Goal: Task Accomplishment & Management: Use online tool/utility

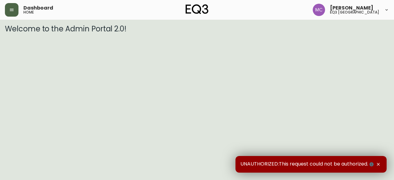
click at [9, 11] on icon "button" at bounding box center [11, 9] width 5 height 5
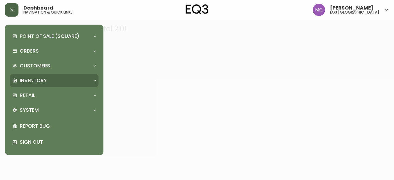
click at [27, 74] on div "Inventory" at bounding box center [54, 81] width 89 height 14
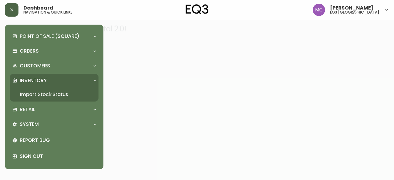
click at [68, 92] on link "Import Stock Status" at bounding box center [54, 94] width 89 height 14
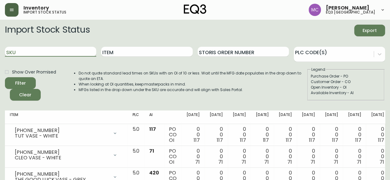
click at [67, 50] on input "SKU" at bounding box center [50, 52] width 91 height 10
paste input "[PHONE_NUMBER]"
type input "[PHONE_NUMBER]"
click at [5, 77] on button "Filter" at bounding box center [20, 83] width 31 height 12
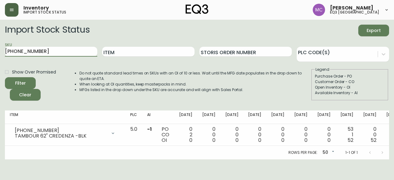
drag, startPoint x: 75, startPoint y: 49, endPoint x: 0, endPoint y: 40, distance: 75.7
click at [0, 40] on main "Import Stock Status Export SKU [PHONE_NUMBER] Item Storis Order Number PLC Code…" at bounding box center [197, 90] width 394 height 140
paste input "[PHONE_NUMBER]"
click at [5, 77] on button "Filter" at bounding box center [20, 83] width 31 height 12
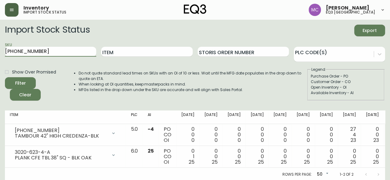
type input "[PHONE_NUMBER]"
drag, startPoint x: 47, startPoint y: 48, endPoint x: 0, endPoint y: 46, distance: 46.6
click at [0, 46] on main "Import Stock Status Export SKU [PHONE_NUMBER] Item Storis Order Number PLC Code…" at bounding box center [195, 101] width 390 height 162
paste input "[PHONE_NUMBER]"
type input "[PHONE_NUMBER]"
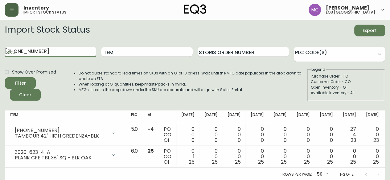
click at [5, 77] on button "Filter" at bounding box center [20, 83] width 31 height 12
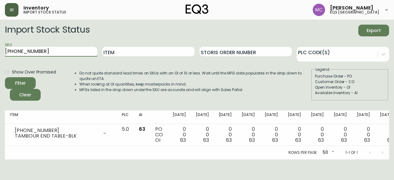
drag, startPoint x: 39, startPoint y: 53, endPoint x: 0, endPoint y: 41, distance: 40.7
click at [0, 41] on main "Import Stock Status Export SKU [PHONE_NUMBER] Item Storis Order Number PLC Code…" at bounding box center [197, 90] width 394 height 140
paste input "3020-643-4-A"
type input "3020-643-4-A"
click at [5, 77] on button "Filter" at bounding box center [20, 83] width 31 height 12
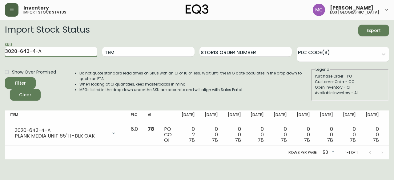
drag, startPoint x: 46, startPoint y: 51, endPoint x: 0, endPoint y: 43, distance: 46.9
click at [0, 43] on main "Import Stock Status Export SKU 3020-643-4-A Item Storis Order Number PLC Code(s…" at bounding box center [197, 90] width 394 height 140
paste input "3020-640-40-B"
type input "3020-640-40-B"
click at [5, 77] on button "Filter" at bounding box center [20, 83] width 31 height 12
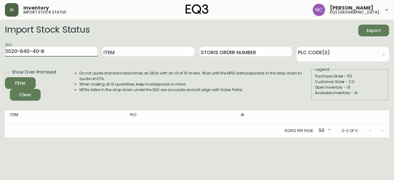
drag, startPoint x: 48, startPoint y: 51, endPoint x: 0, endPoint y: 48, distance: 48.2
click at [0, 48] on main "Import Stock Status Export SKU 3020-640-40-B Item Storis Order Number PLC Code(…" at bounding box center [197, 79] width 394 height 118
click at [0, 48] on main "Import Stock Status Export SKU Item Storis Order Number PLC Code(s) Show Over P…" at bounding box center [197, 79] width 394 height 118
click at [17, 53] on input "SKU" at bounding box center [51, 52] width 92 height 10
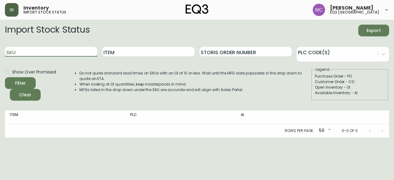
paste input "3020-631-40-B"
type input "3020-631-40-B"
click at [5, 77] on button "Filter" at bounding box center [20, 83] width 31 height 12
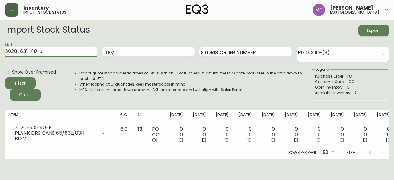
drag, startPoint x: 68, startPoint y: 53, endPoint x: 0, endPoint y: 48, distance: 68.2
click at [0, 48] on main "Import Stock Status Export SKU 3020-631-40-B Item Storis Order Number PLC Code(…" at bounding box center [197, 90] width 394 height 140
paste input "3020-640-40-B"
type input "3020-640-40-B"
click at [5, 77] on button "Filter" at bounding box center [20, 83] width 31 height 12
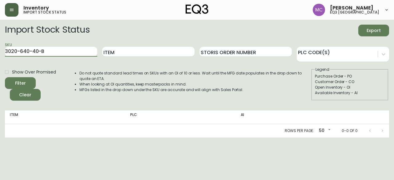
drag, startPoint x: 50, startPoint y: 50, endPoint x: 0, endPoint y: 54, distance: 50.1
click at [0, 54] on main "Import Stock Status Export SKU 3020-640-40-B Item Storis Order Number PLC Code(…" at bounding box center [197, 79] width 394 height 118
paste input "[PHONE_NUMBER]"
type input "[PHONE_NUMBER]"
click at [5, 77] on button "Filter" at bounding box center [20, 83] width 31 height 12
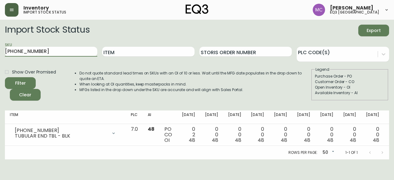
drag, startPoint x: 40, startPoint y: 52, endPoint x: 0, endPoint y: 42, distance: 41.6
click at [0, 42] on main "Import Stock Status Export SKU [PHONE_NUMBER] Item Storis Order Number PLC Code…" at bounding box center [197, 90] width 394 height 140
paste input "3020-640-4-B"
type input "3020-640-4-B"
click at [5, 77] on button "Filter" at bounding box center [20, 83] width 31 height 12
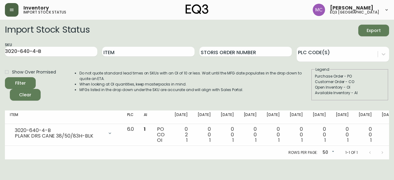
click at [361, 85] on div "Open Inventory - OI" at bounding box center [350, 88] width 70 height 6
drag, startPoint x: 46, startPoint y: 53, endPoint x: 0, endPoint y: 41, distance: 47.1
click at [0, 41] on main "Import Stock Status Export SKU 3020-640-4-B Item Storis Order Number PLC Code(s…" at bounding box center [197, 90] width 394 height 140
paste input "3020-631-4-B"
type input "3020-631-4-B"
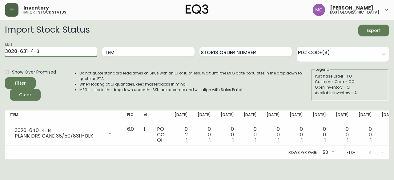
click at [5, 77] on button "Filter" at bounding box center [20, 83] width 31 height 12
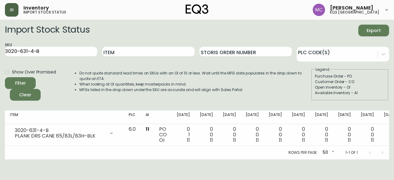
click at [339, 37] on form "Import Stock Status Export SKU 3020-631-4-B Item Storis Order Number PLC Code(s…" at bounding box center [197, 63] width 384 height 76
drag, startPoint x: 46, startPoint y: 51, endPoint x: 0, endPoint y: 44, distance: 46.8
click at [0, 44] on main "Import Stock Status Export SKU 3020-631-4-B Item Storis Order Number PLC Code(s…" at bounding box center [197, 90] width 394 height 140
paste input "[PHONE_NUMBER]"
click at [5, 77] on button "Filter" at bounding box center [20, 83] width 31 height 12
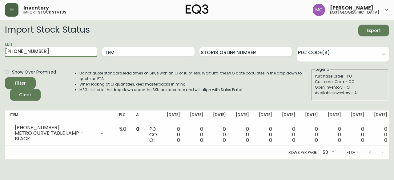
scroll to position [0, 15]
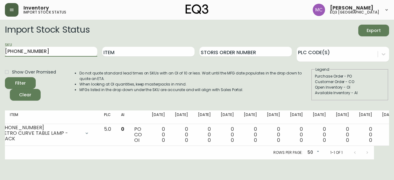
click at [23, 27] on h2 "Import Stock Status" at bounding box center [47, 31] width 85 height 12
drag, startPoint x: 69, startPoint y: 51, endPoint x: 0, endPoint y: 42, distance: 69.8
click at [0, 42] on main "Import Stock Status Export SKU [PHONE_NUMBER] Item Storis Order Number PLC Code…" at bounding box center [197, 90] width 394 height 140
click at [5, 77] on button "Filter" at bounding box center [20, 83] width 31 height 12
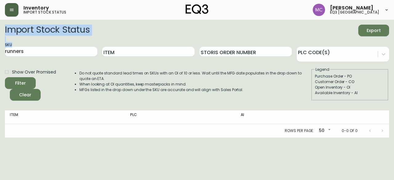
click at [0, 42] on main "Import Stock Status Export SKU runners Item Storis Order Number PLC Code(s) Sho…" at bounding box center [197, 79] width 394 height 118
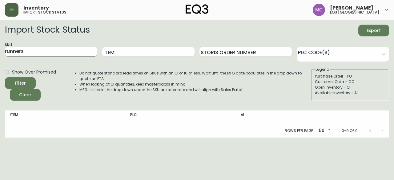
click at [39, 56] on input "runners" at bounding box center [51, 52] width 92 height 10
type input "r"
paste input "[PHONE_NUMBER]"
type input "[PHONE_NUMBER]"
click at [5, 77] on button "Filter" at bounding box center [20, 83] width 31 height 12
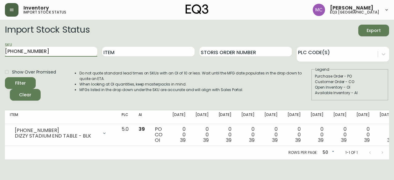
drag, startPoint x: 45, startPoint y: 51, endPoint x: 0, endPoint y: 39, distance: 46.3
click at [0, 39] on main "Import Stock Status Export SKU [PHONE_NUMBER] Item Storis Order Number PLC Code…" at bounding box center [197, 90] width 394 height 140
paste input "[PHONE_NUMBER]"
type input "[PHONE_NUMBER]"
click at [5, 77] on button "Filter" at bounding box center [20, 83] width 31 height 12
